Goal: Task Accomplishment & Management: Manage account settings

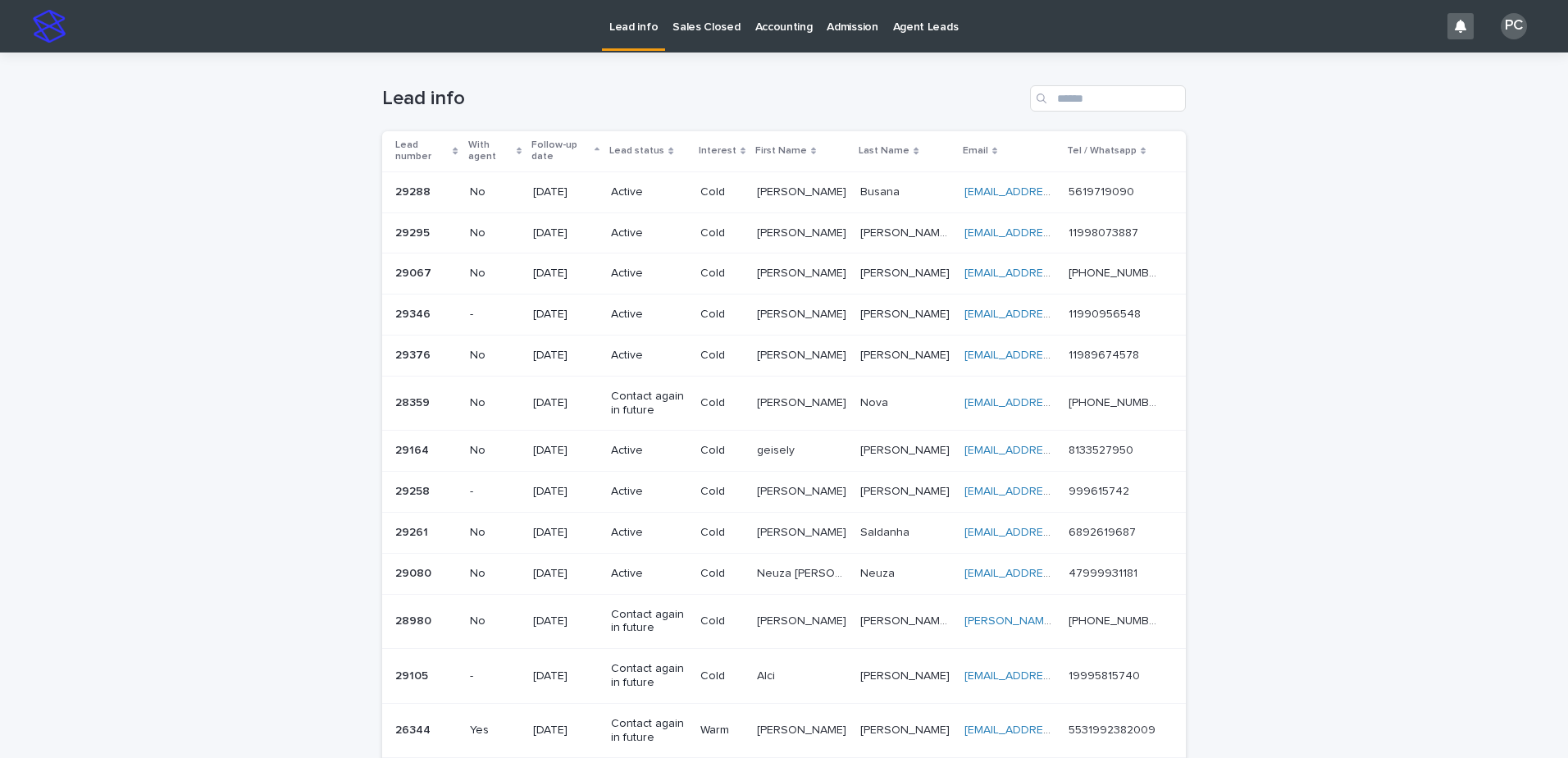
click at [549, 192] on p "[DATE]" at bounding box center [565, 192] width 65 height 14
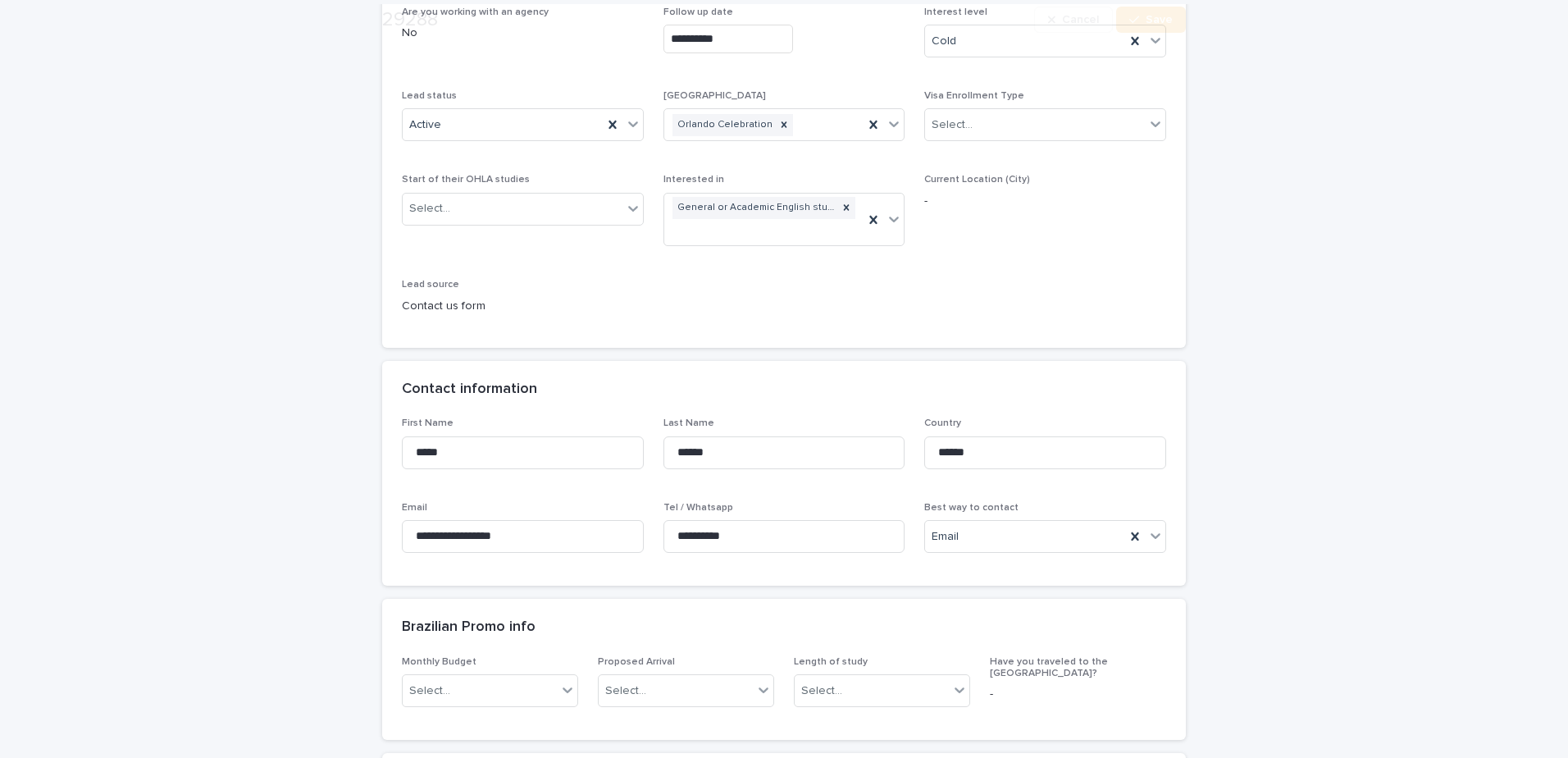
scroll to position [328, 0]
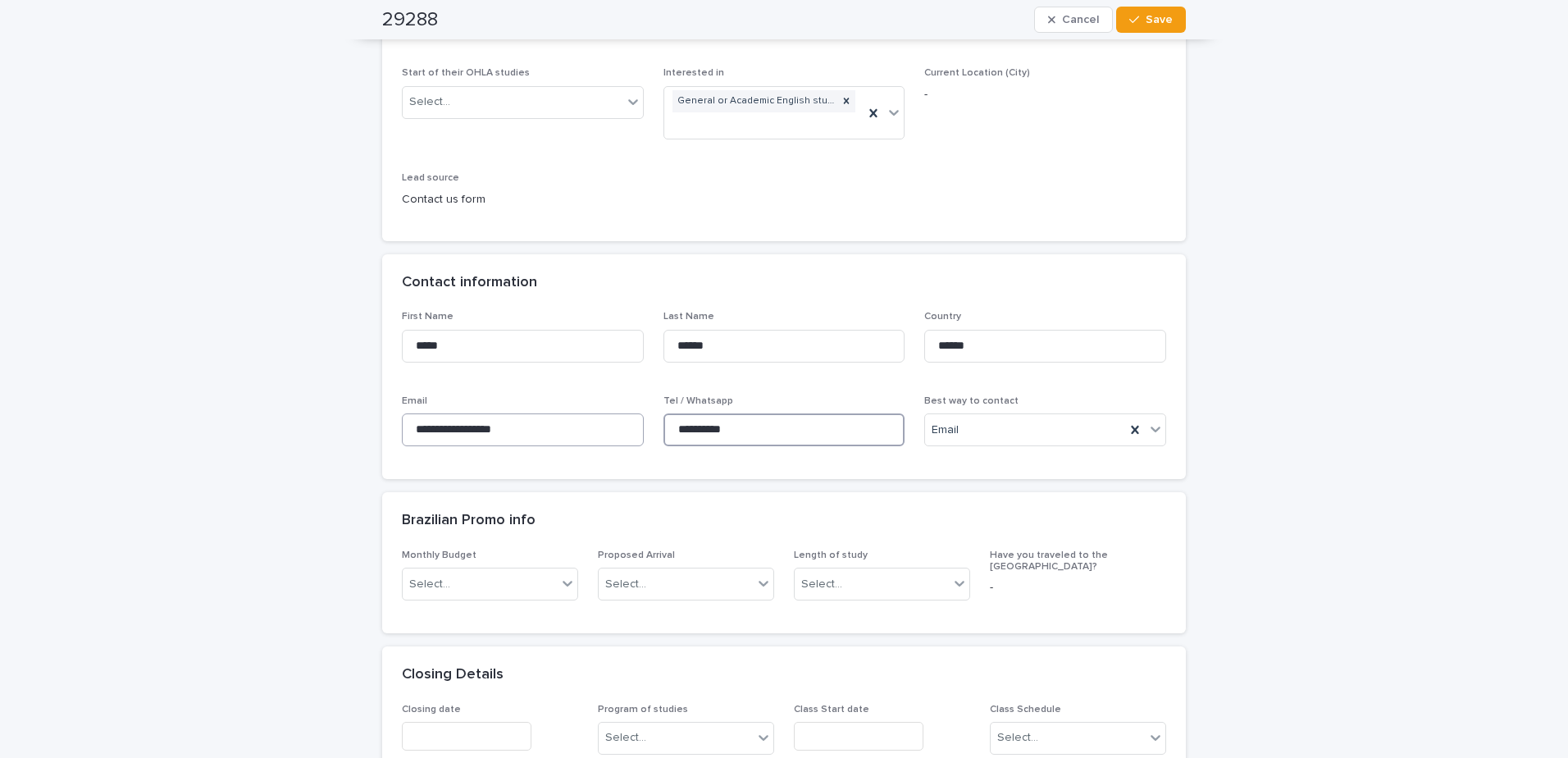
drag, startPoint x: 757, startPoint y: 434, endPoint x: 597, endPoint y: 435, distance: 160.0
click at [597, 435] on div "**********" at bounding box center [784, 385] width 764 height 149
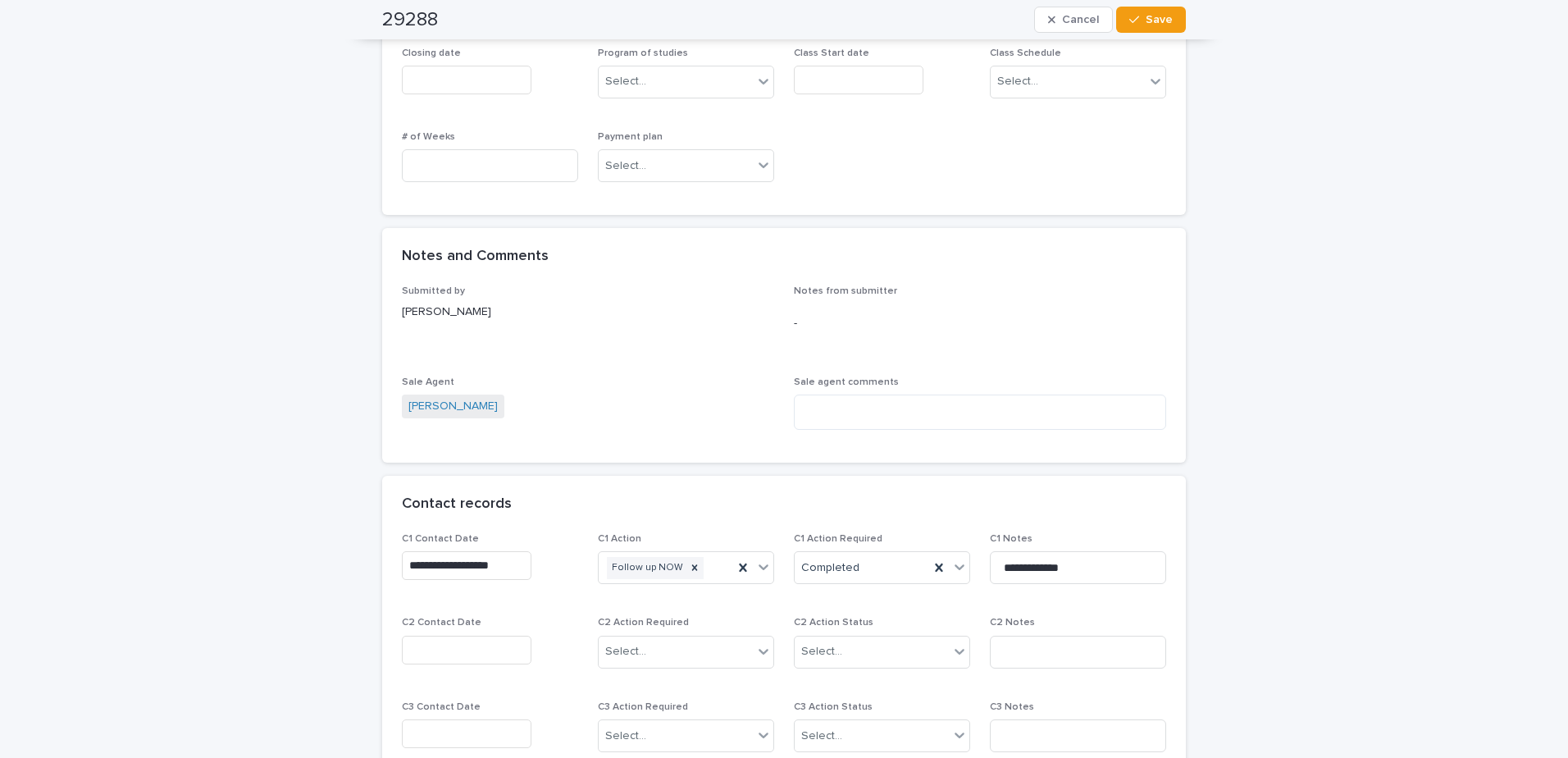
scroll to position [1395, 0]
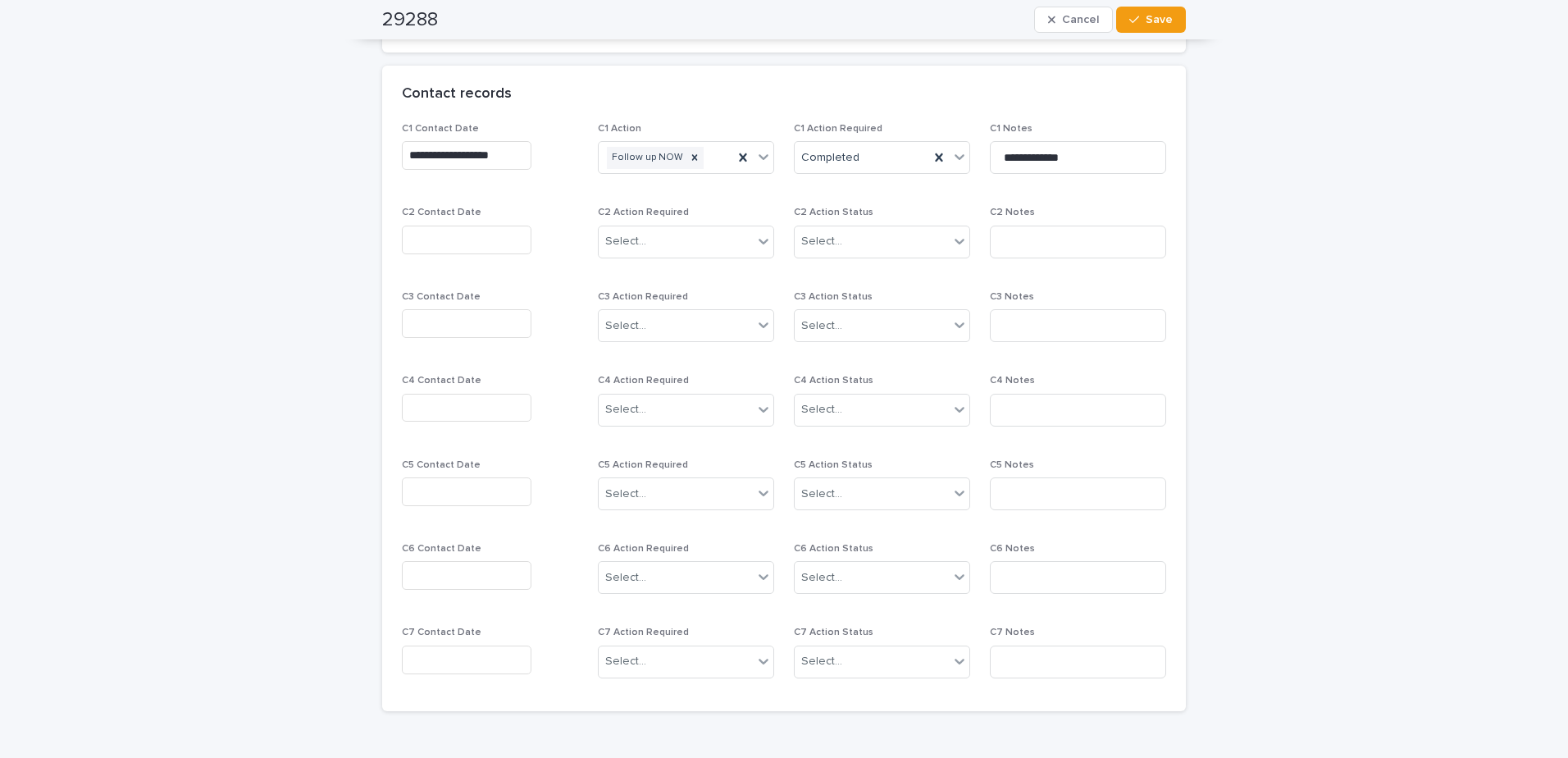
click at [498, 241] on input "text" at bounding box center [467, 240] width 130 height 29
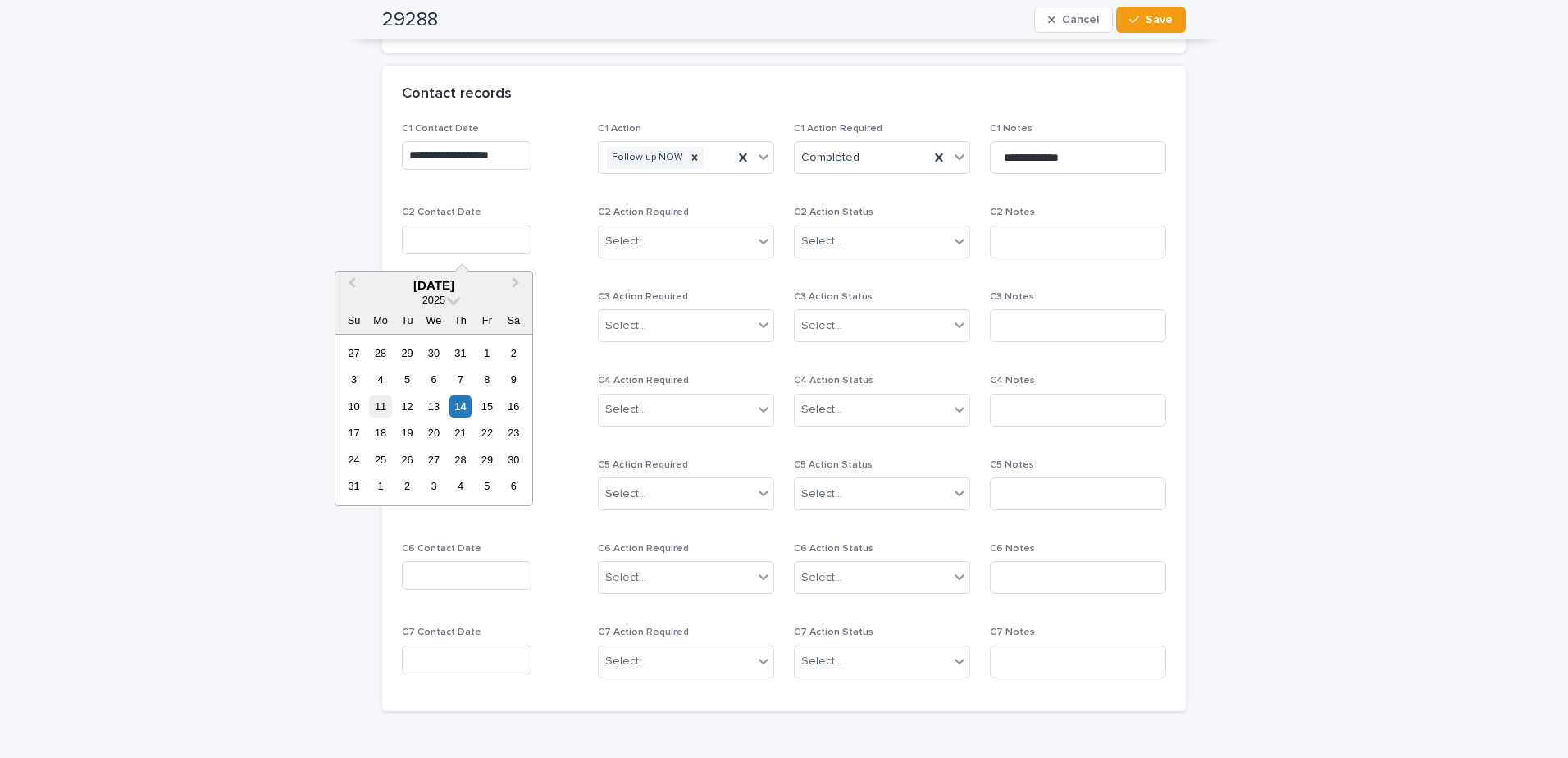
click at [383, 406] on div "11" at bounding box center [380, 407] width 22 height 22
type input "**********"
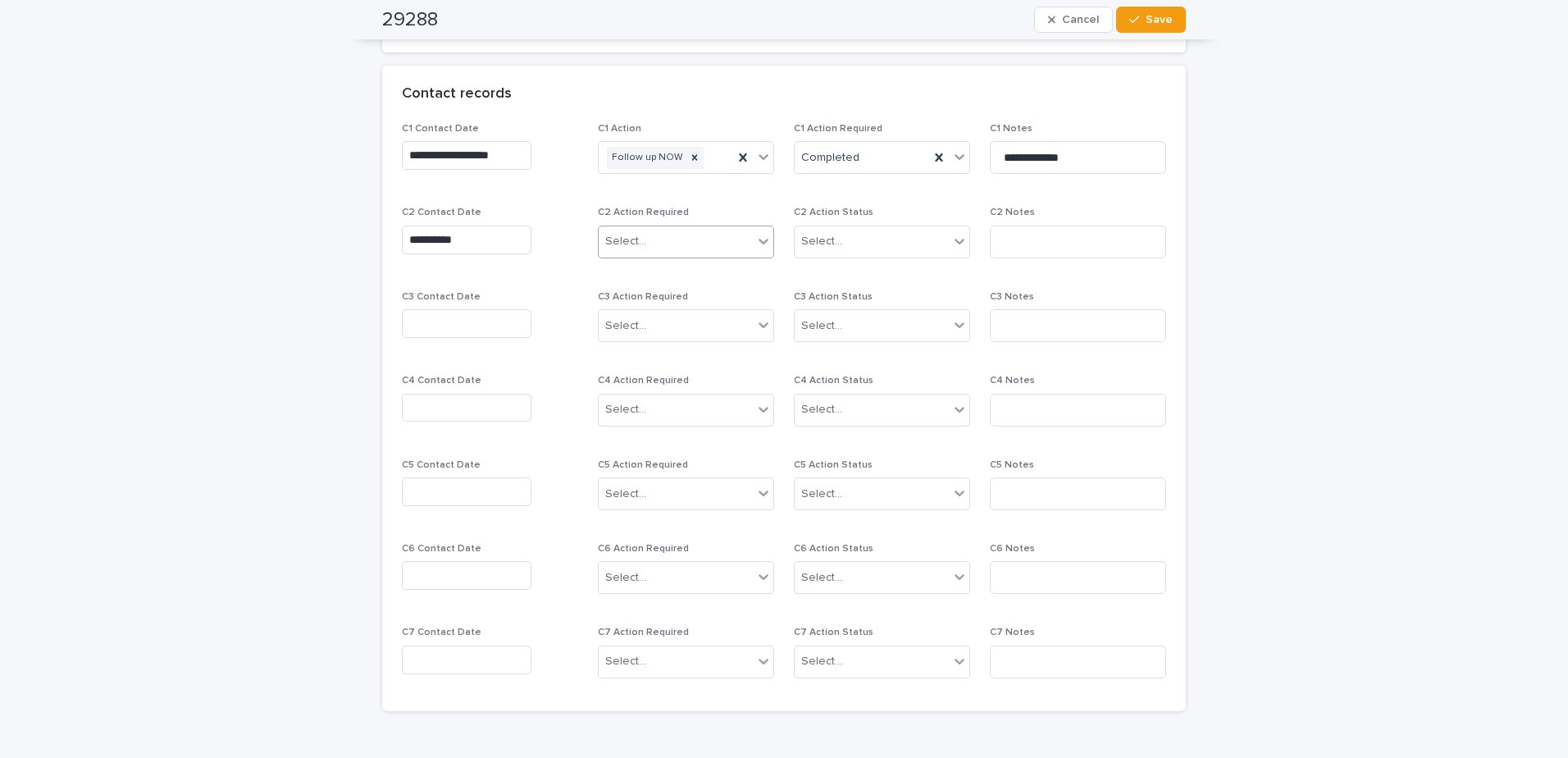
click at [713, 244] on div "Select..." at bounding box center [675, 242] width 154 height 27
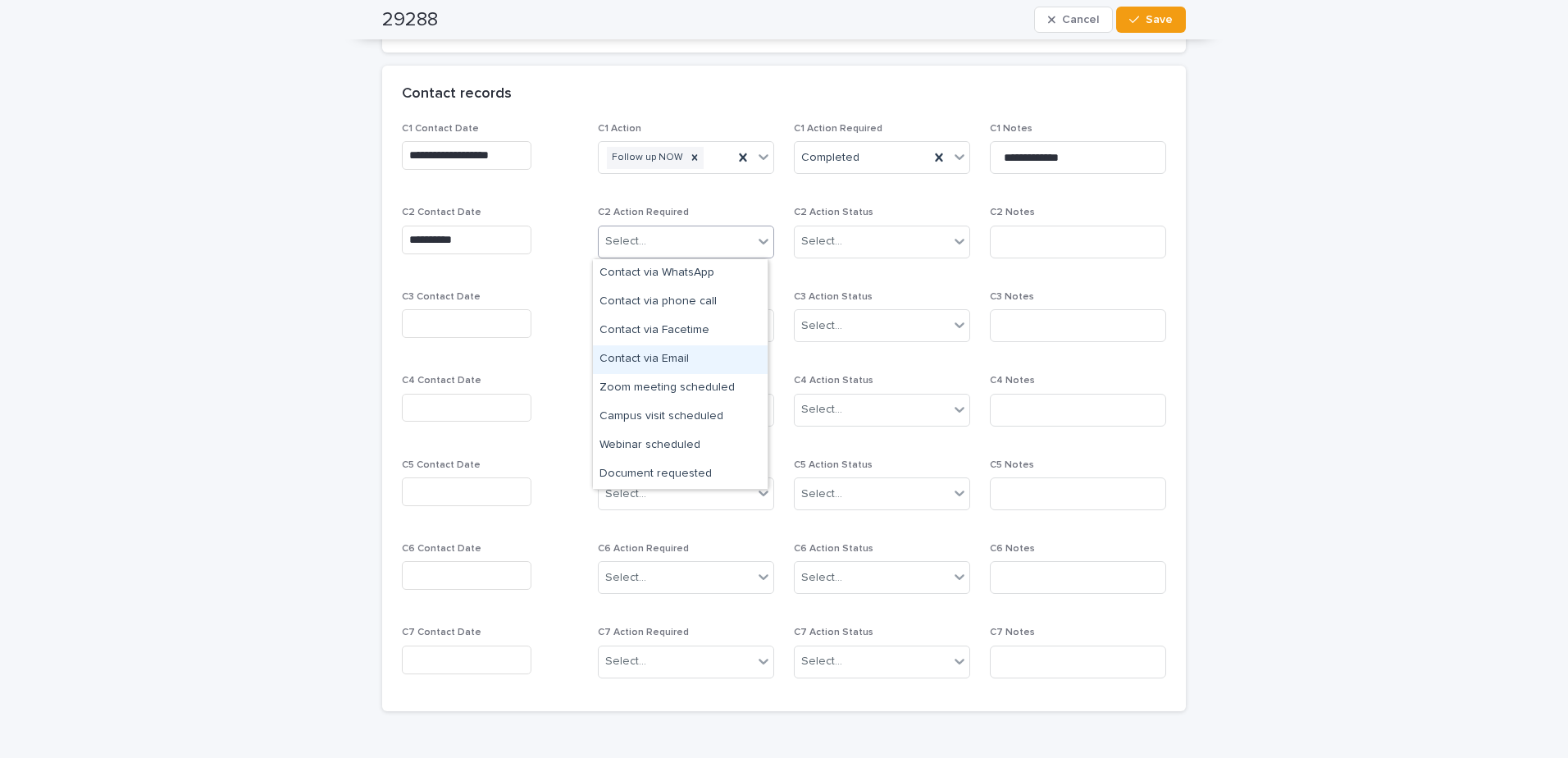
click at [674, 364] on div "Contact via Email" at bounding box center [680, 360] width 175 height 29
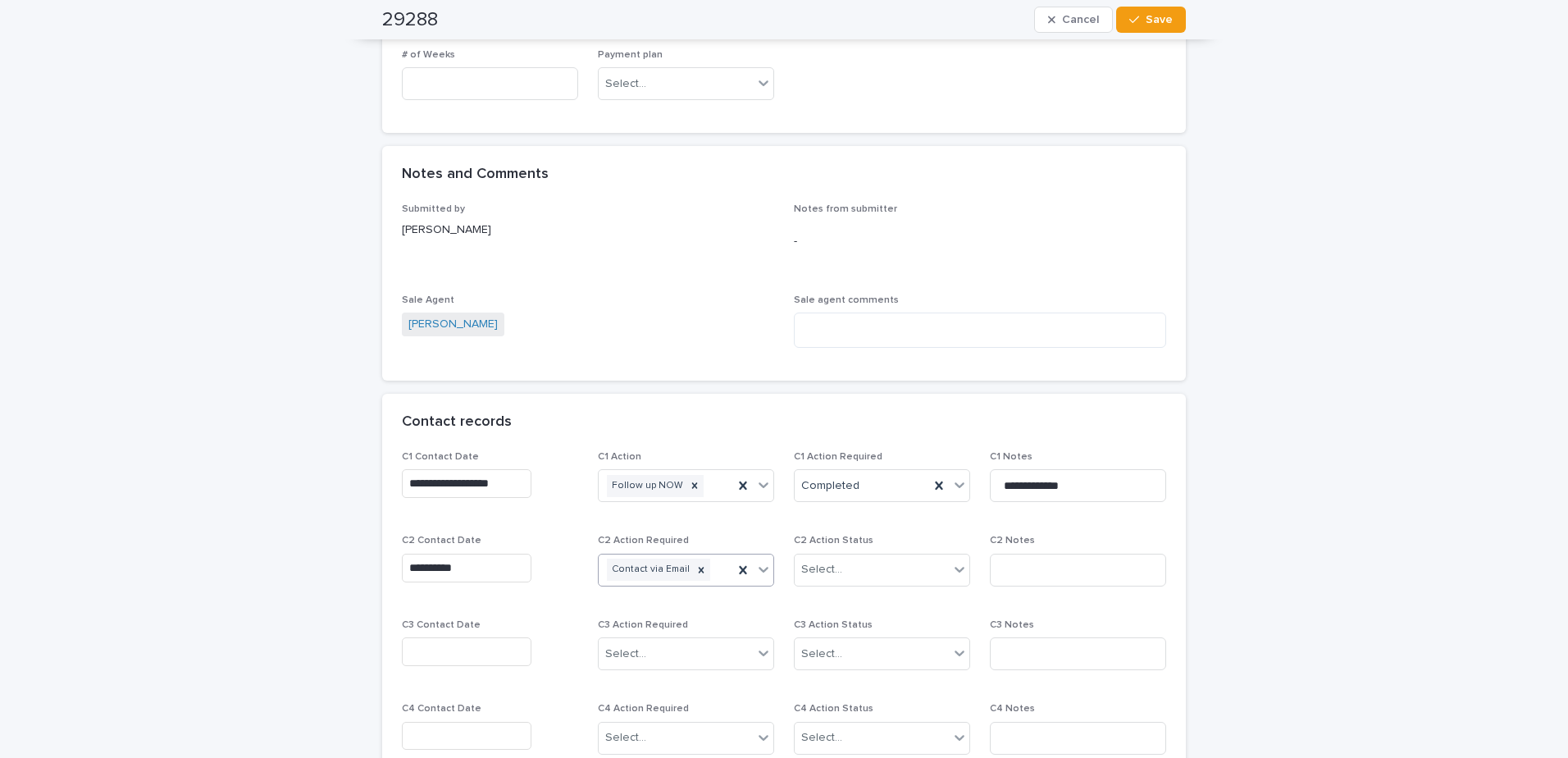
scroll to position [902, 0]
